Goal: Task Accomplishment & Management: Manage account settings

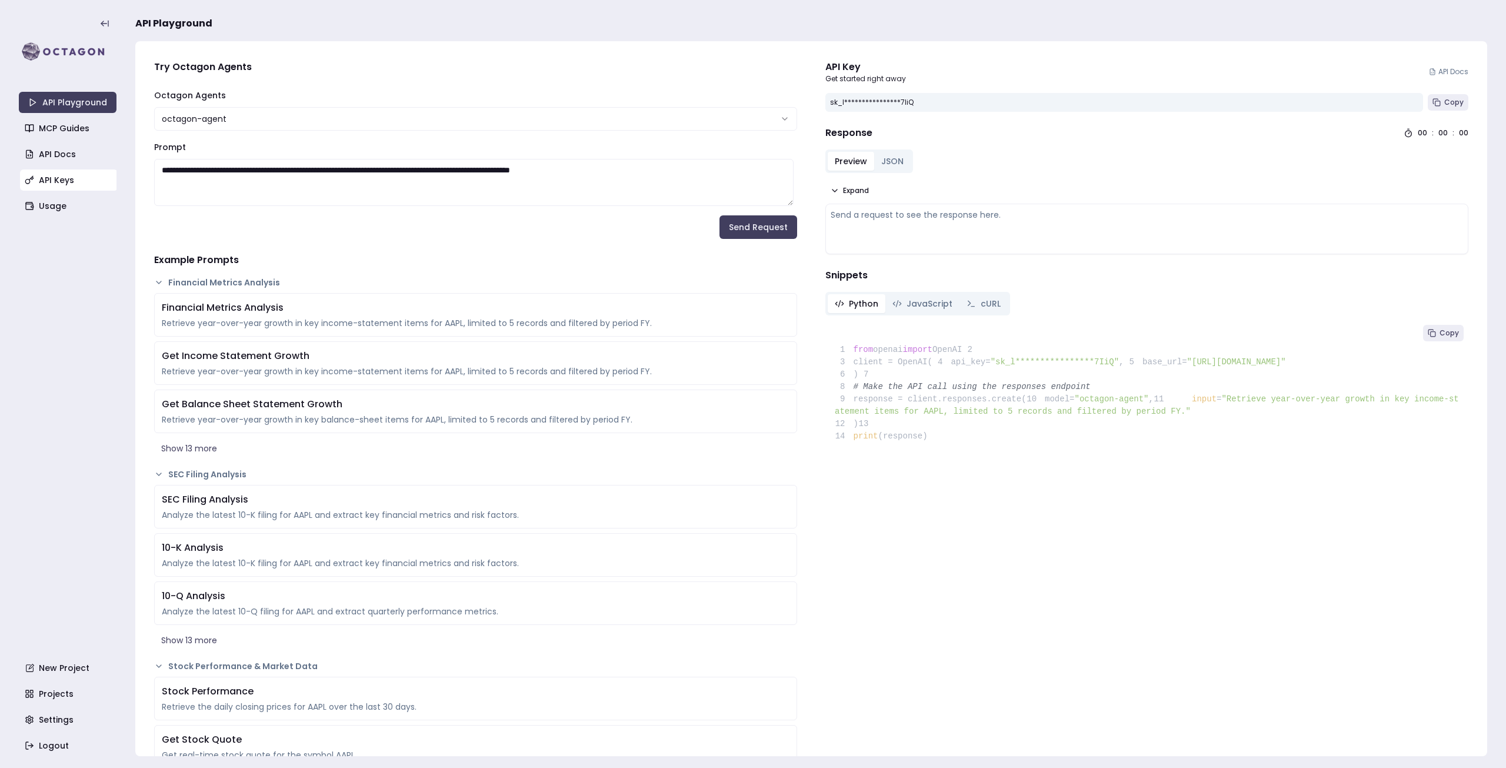
click at [55, 179] on link "API Keys" at bounding box center [69, 179] width 98 height 21
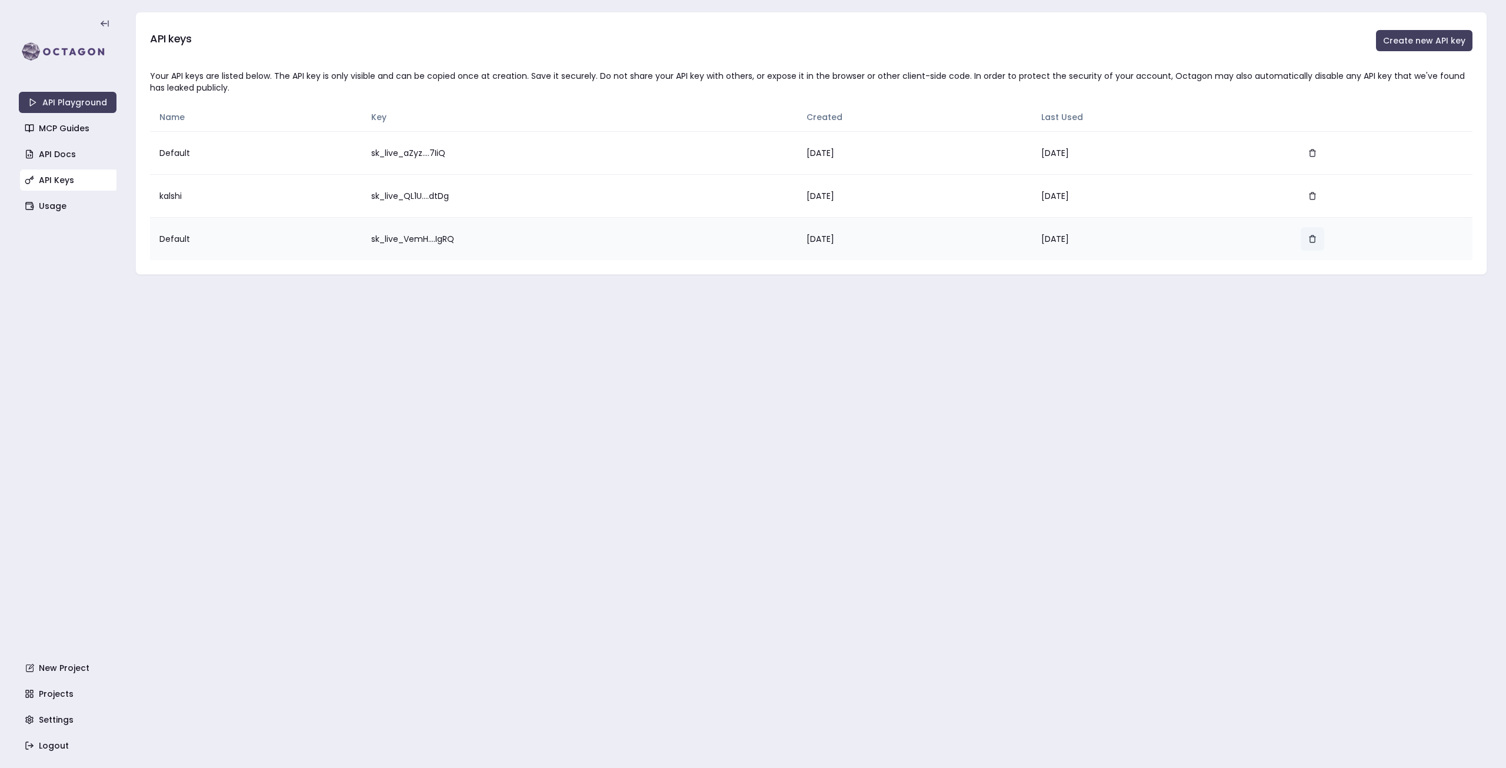
click at [1315, 239] on icon "button" at bounding box center [1312, 238] width 5 height 5
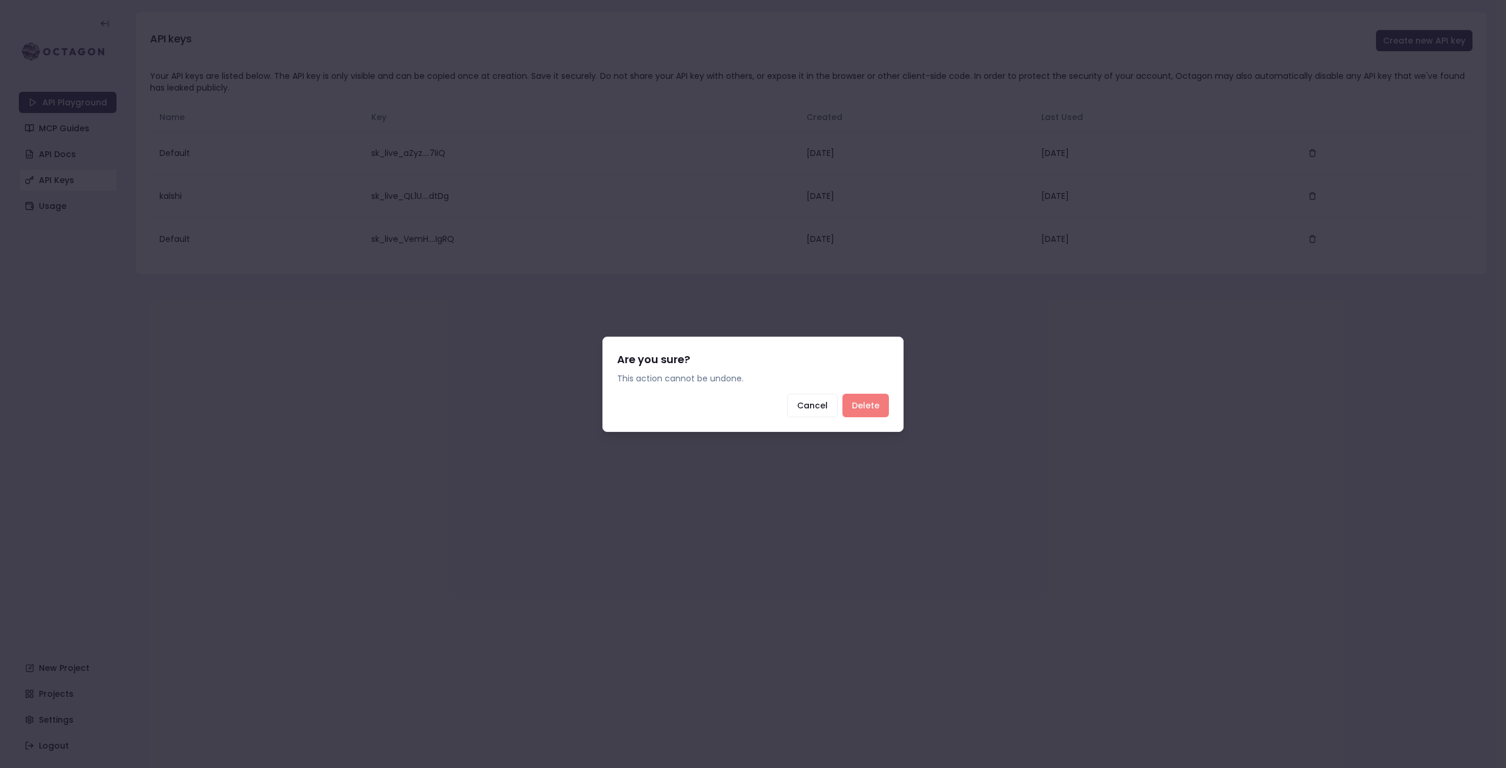
click at [878, 405] on button "Delete" at bounding box center [865, 405] width 46 height 24
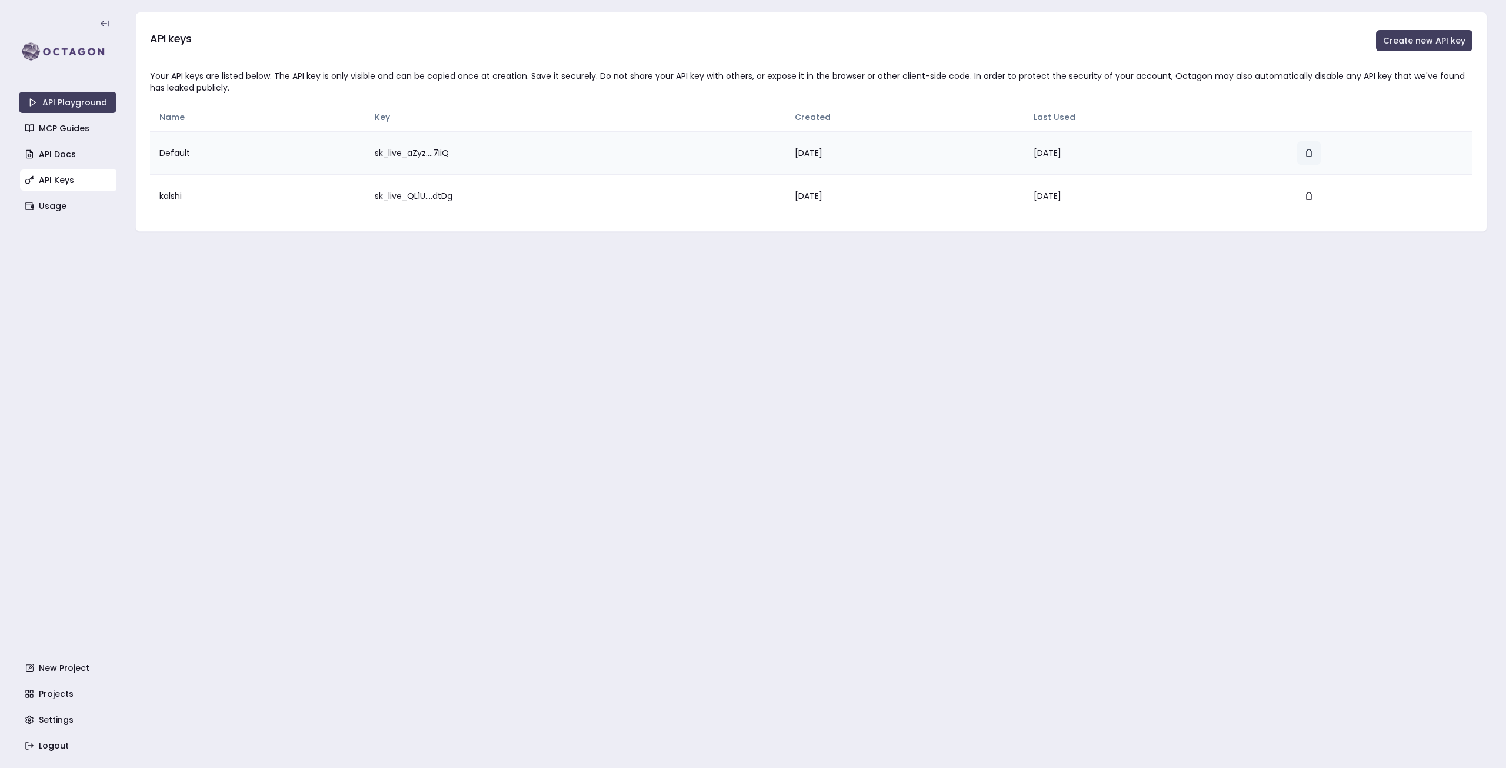
click at [1316, 152] on button "button" at bounding box center [1309, 153] width 24 height 24
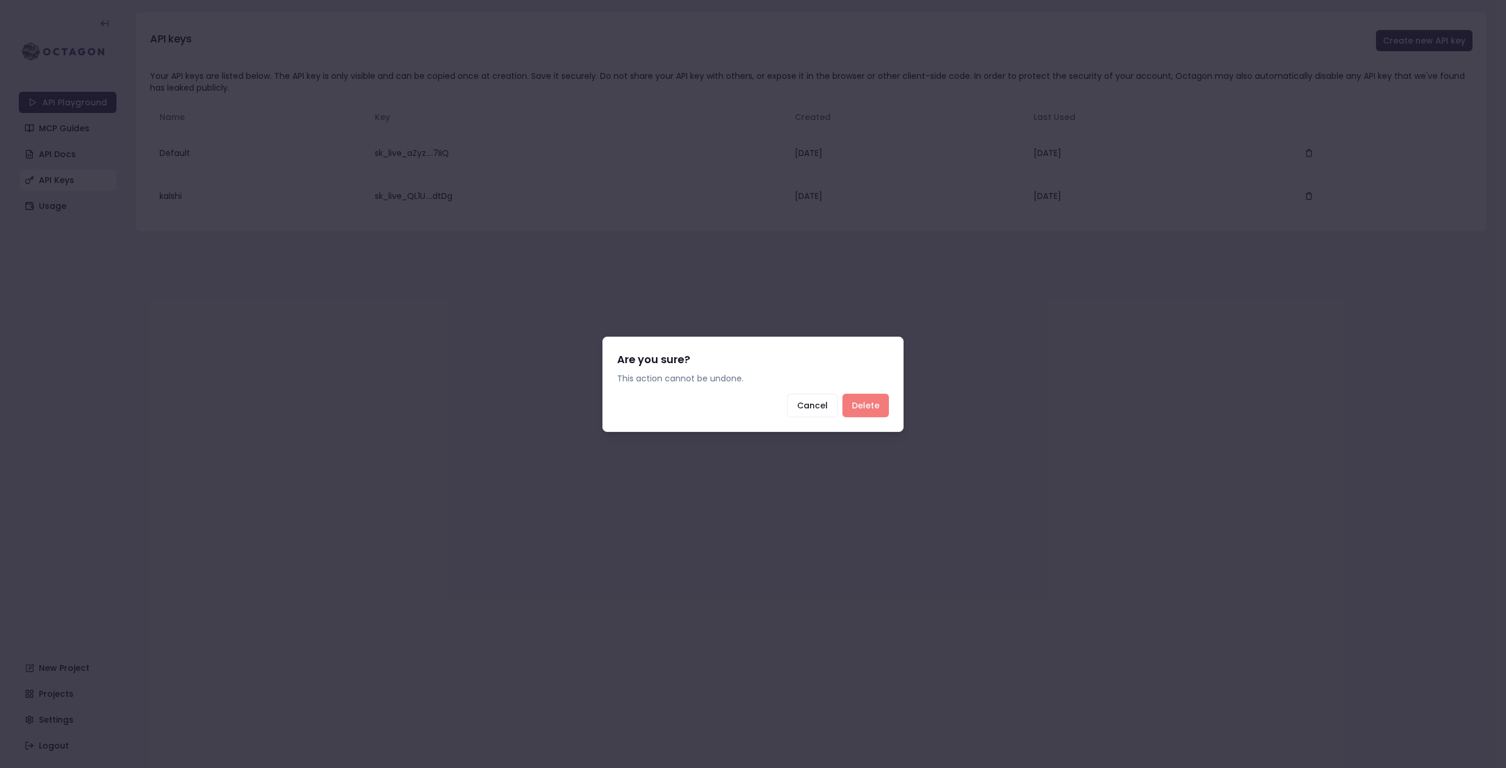
click at [885, 400] on button "Delete" at bounding box center [865, 405] width 46 height 24
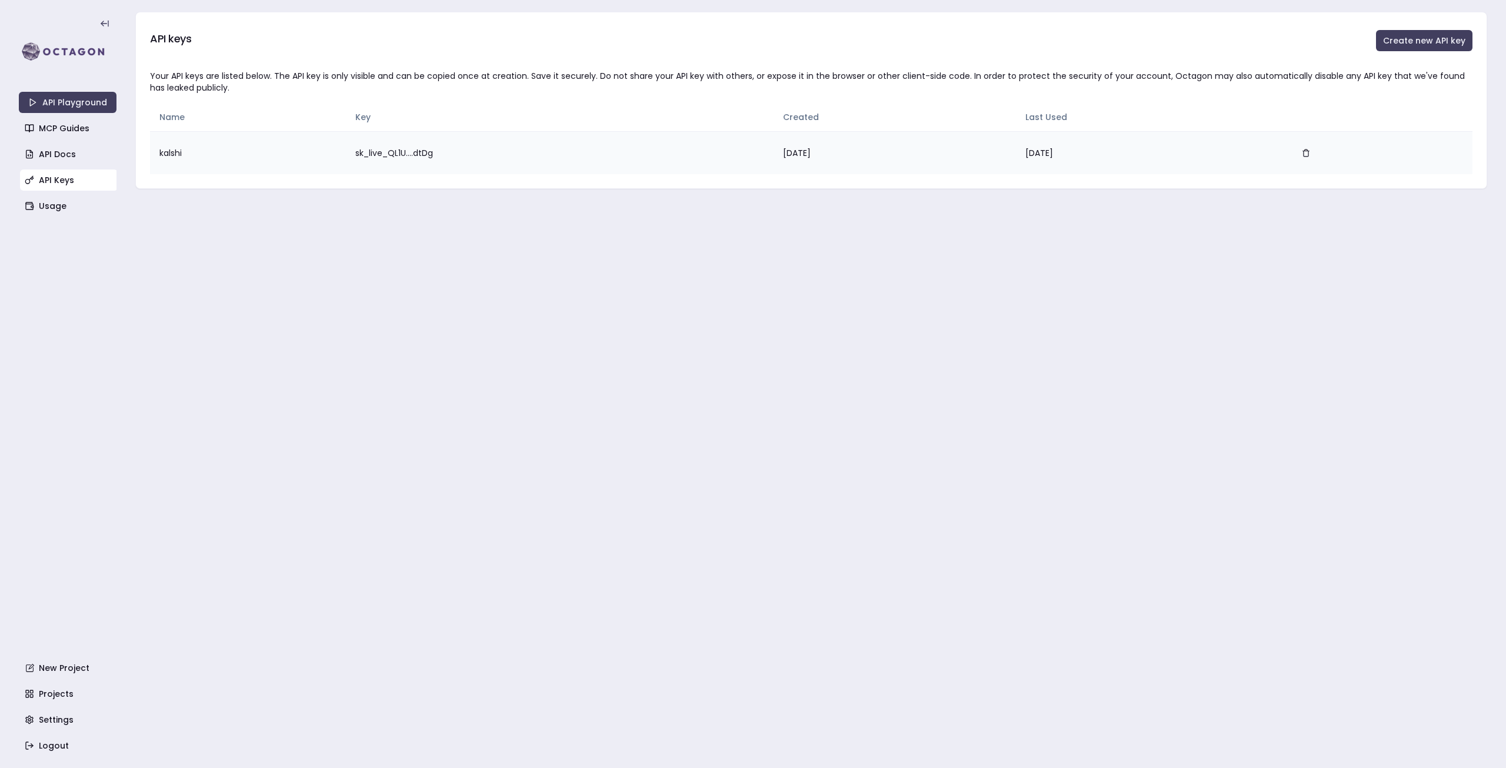
click at [393, 165] on td "sk_live_QL1U....dtDg" at bounding box center [560, 152] width 428 height 43
click at [392, 151] on td "sk_live_QL1U....dtDg" at bounding box center [560, 152] width 428 height 43
click at [213, 152] on td "kalshi" at bounding box center [248, 152] width 196 height 43
